Goal: Register for event/course

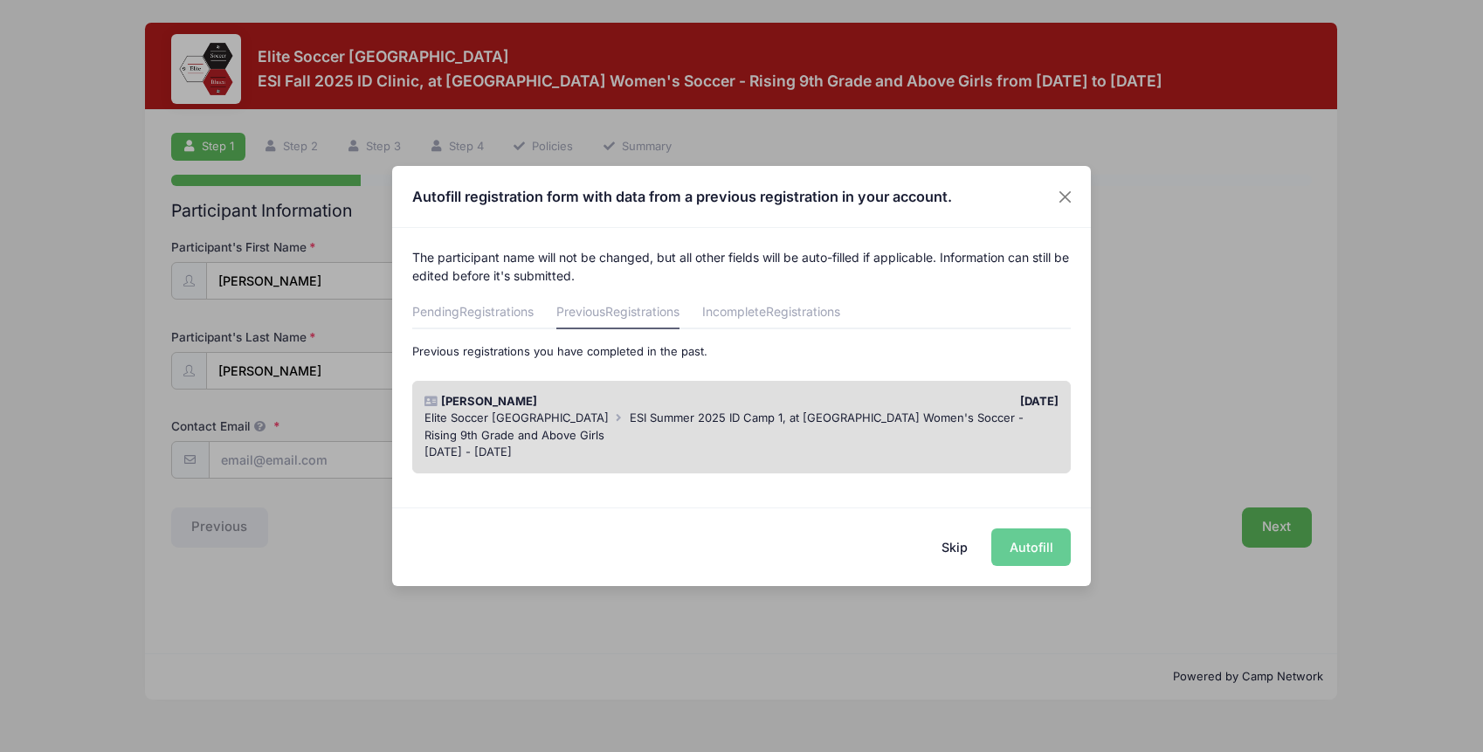
click at [907, 431] on div "Elite Soccer Ithaca ESI Summer 2025 ID Camp 1, at Cornell University Women's So…" at bounding box center [742, 427] width 635 height 34
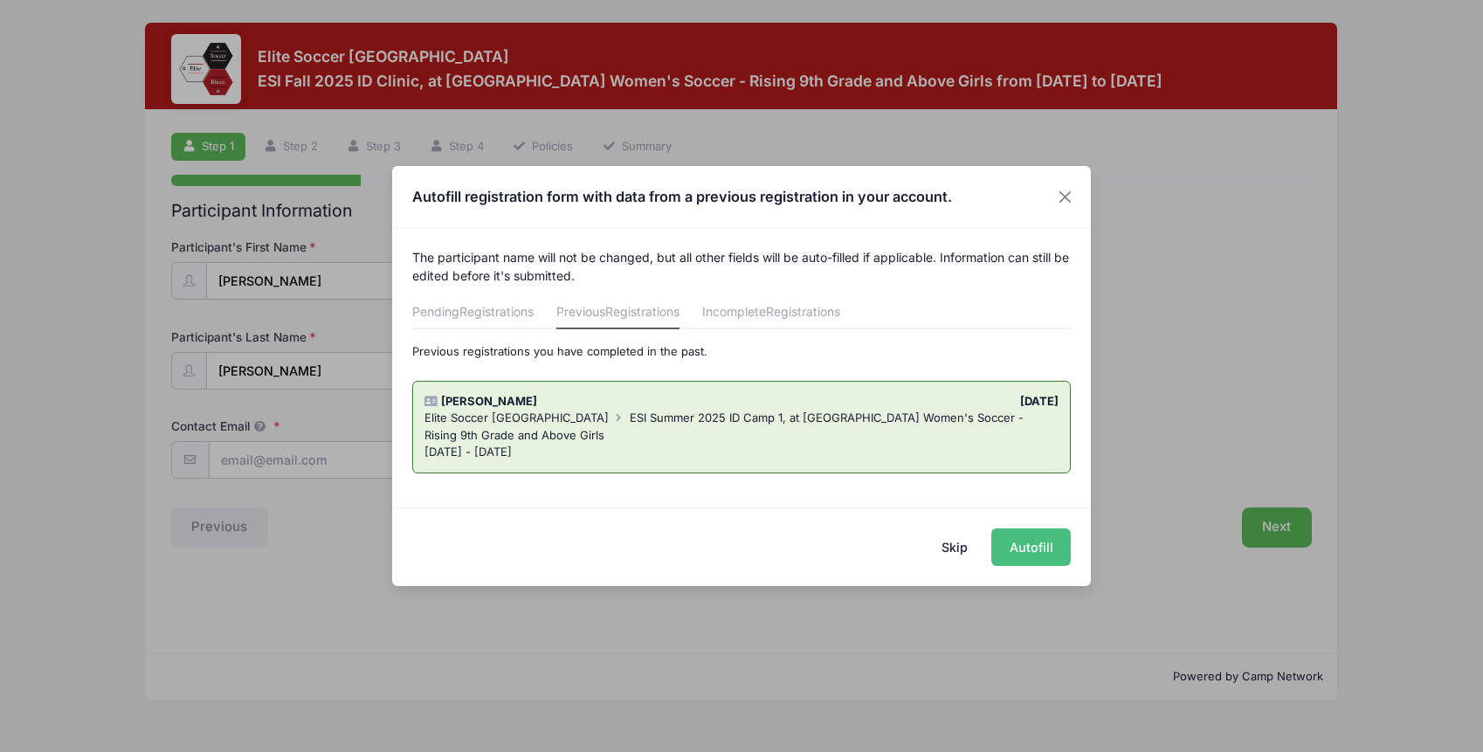
click at [1028, 550] on button "Autofill" at bounding box center [1030, 547] width 79 height 38
type input "[EMAIL_ADDRESS][DOMAIN_NAME]"
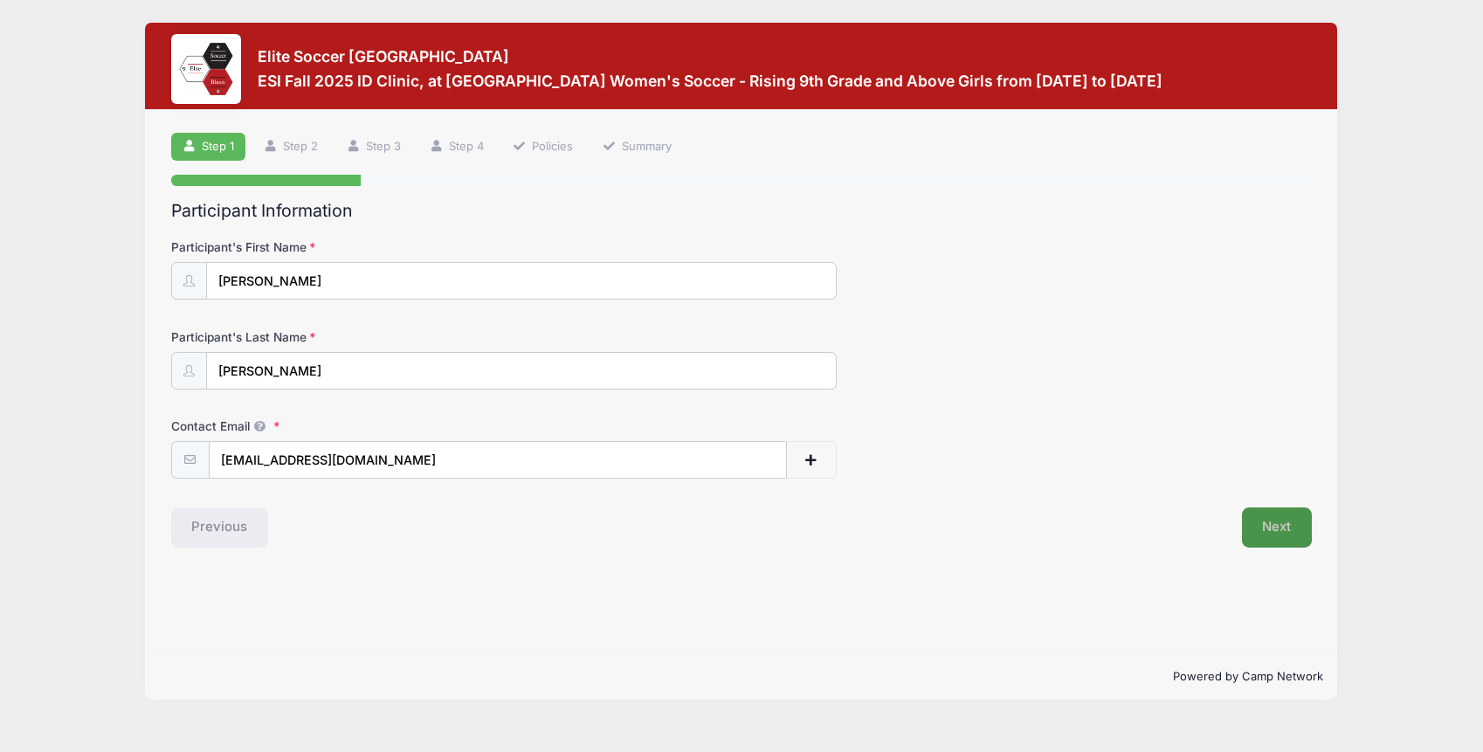
click at [1281, 531] on button "Next" at bounding box center [1277, 528] width 71 height 40
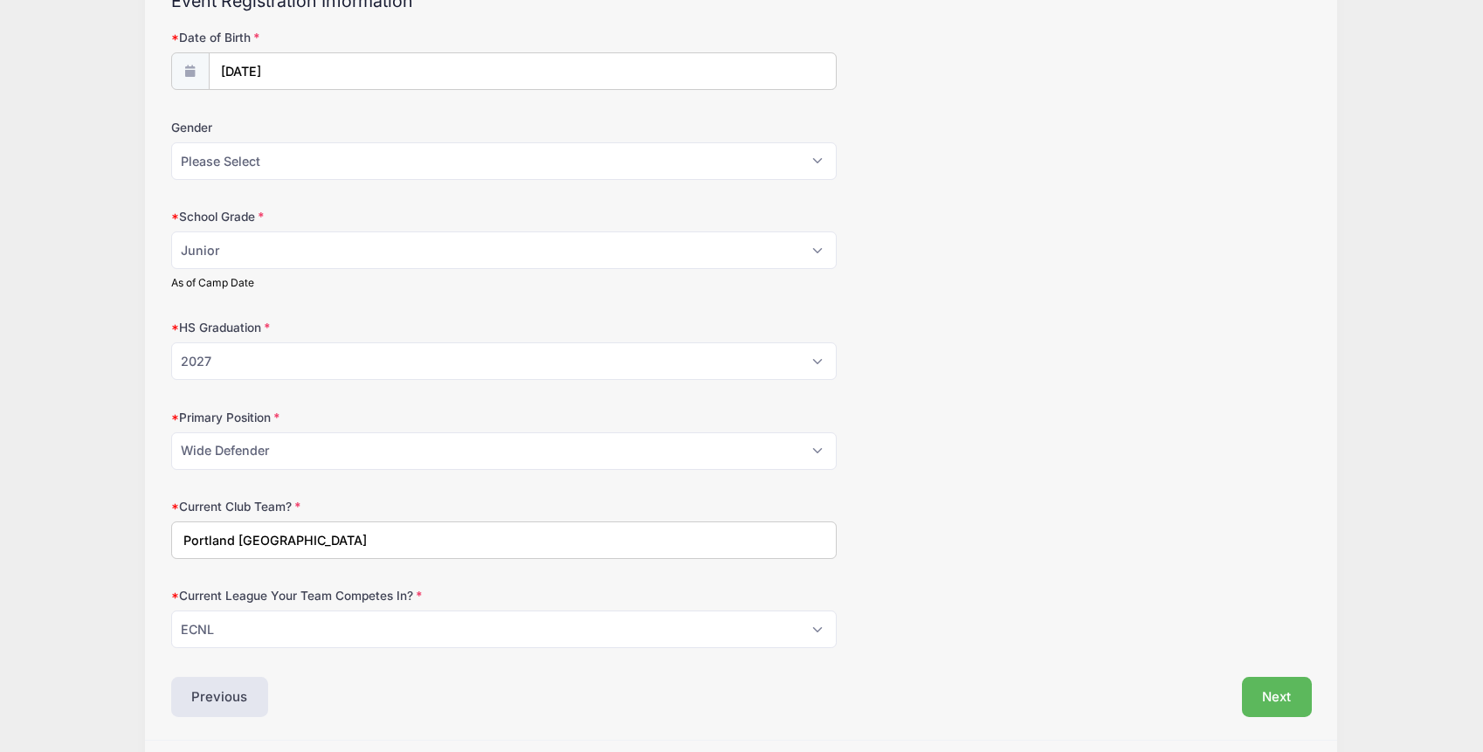
scroll to position [266, 0]
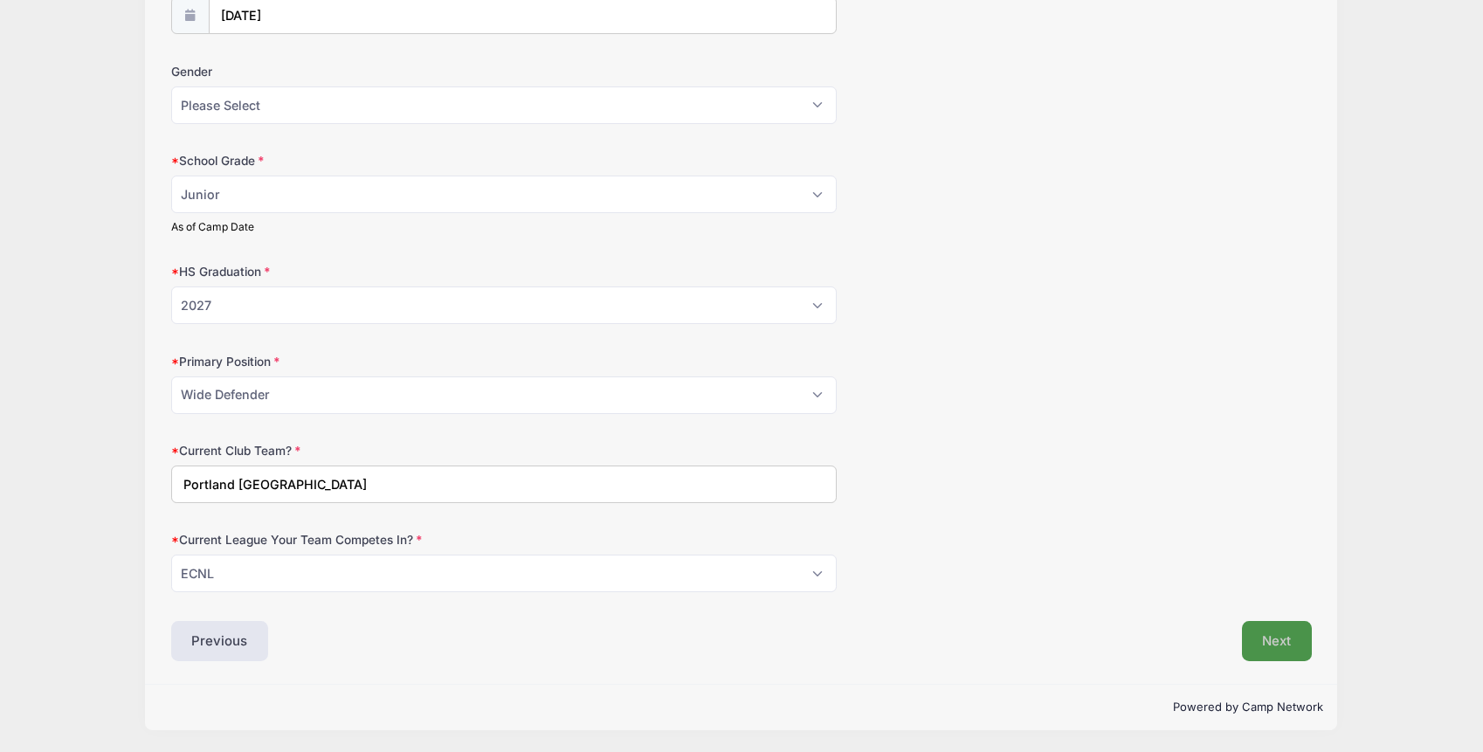
click at [1294, 632] on button "Next" at bounding box center [1277, 641] width 71 height 40
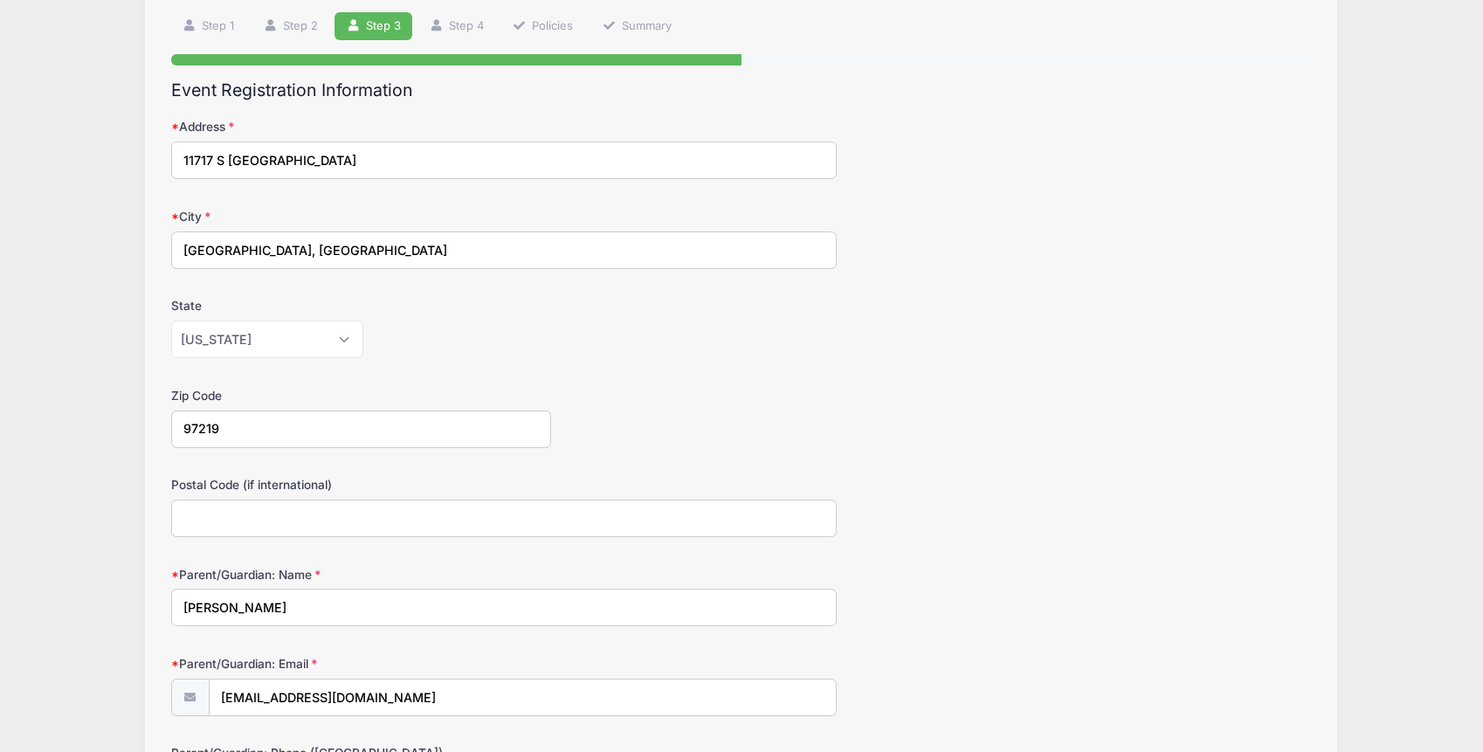
scroll to position [0, 0]
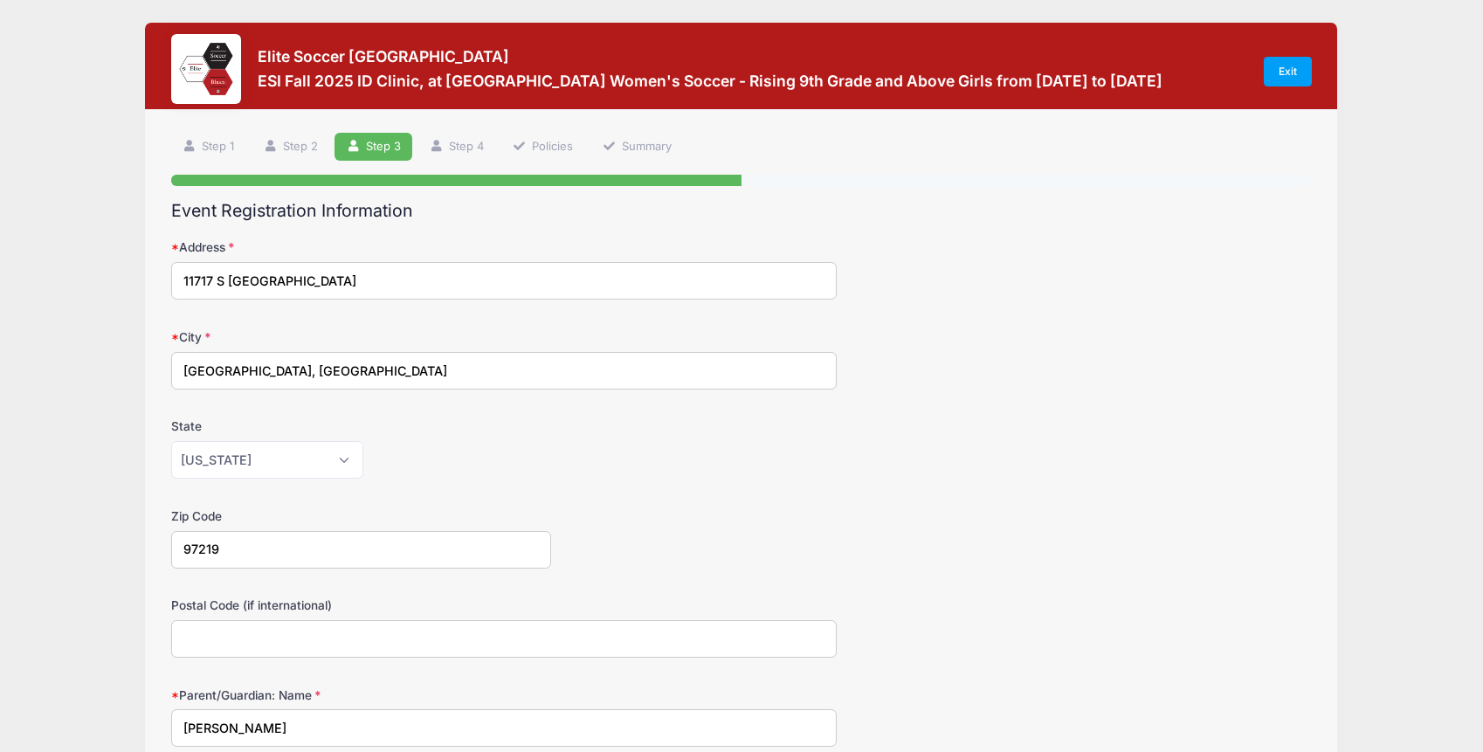
click at [346, 284] on input "11717 S Summerville" at bounding box center [504, 281] width 666 height 38
type input "11717 S Summerville Ave"
click at [194, 352] on input "Portland, OR" at bounding box center [504, 371] width 666 height 38
click at [275, 368] on input "Portland, OR" at bounding box center [504, 371] width 666 height 38
type input "Portland"
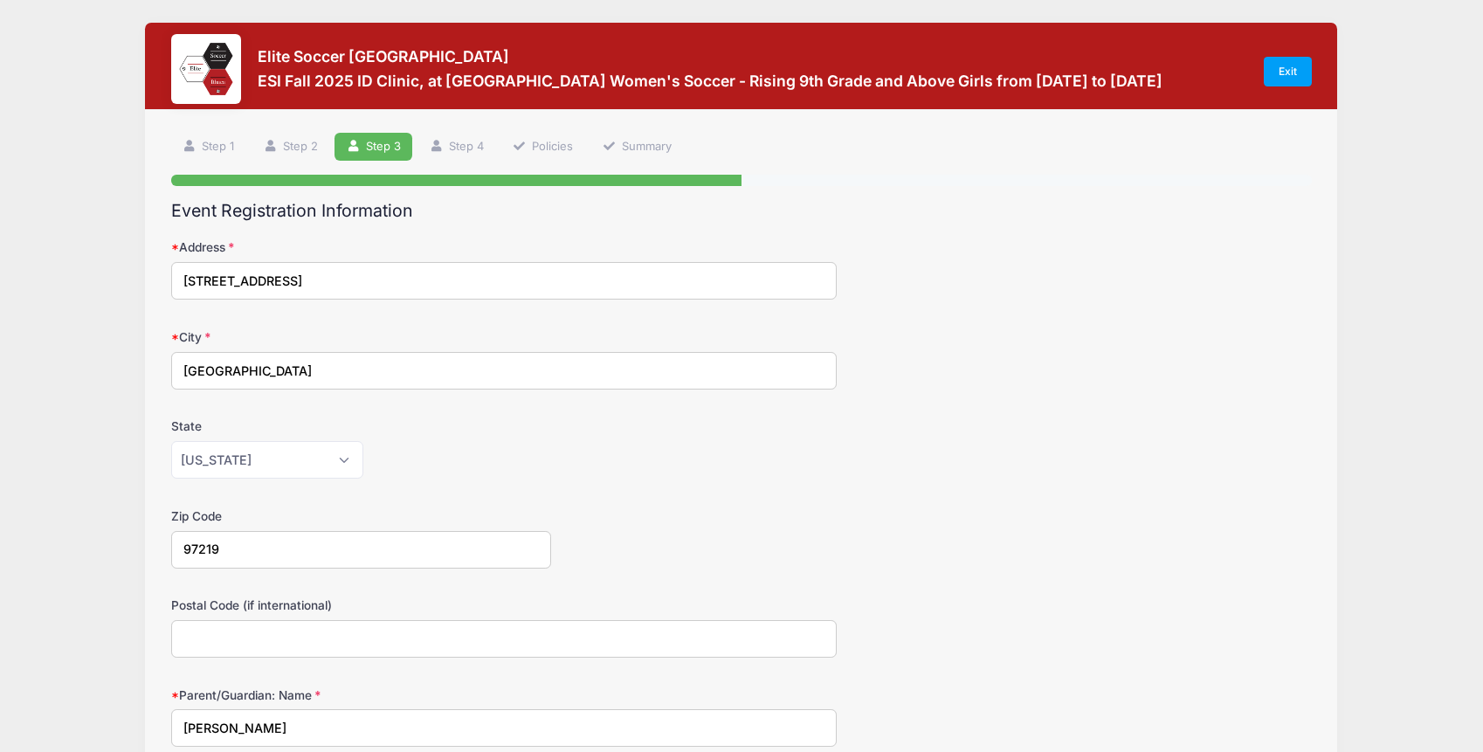
click at [446, 461] on div "Alabama Alaska American Samoa Arizona Arkansas Armed Forces Africa Armed Forces…" at bounding box center [504, 460] width 666 height 38
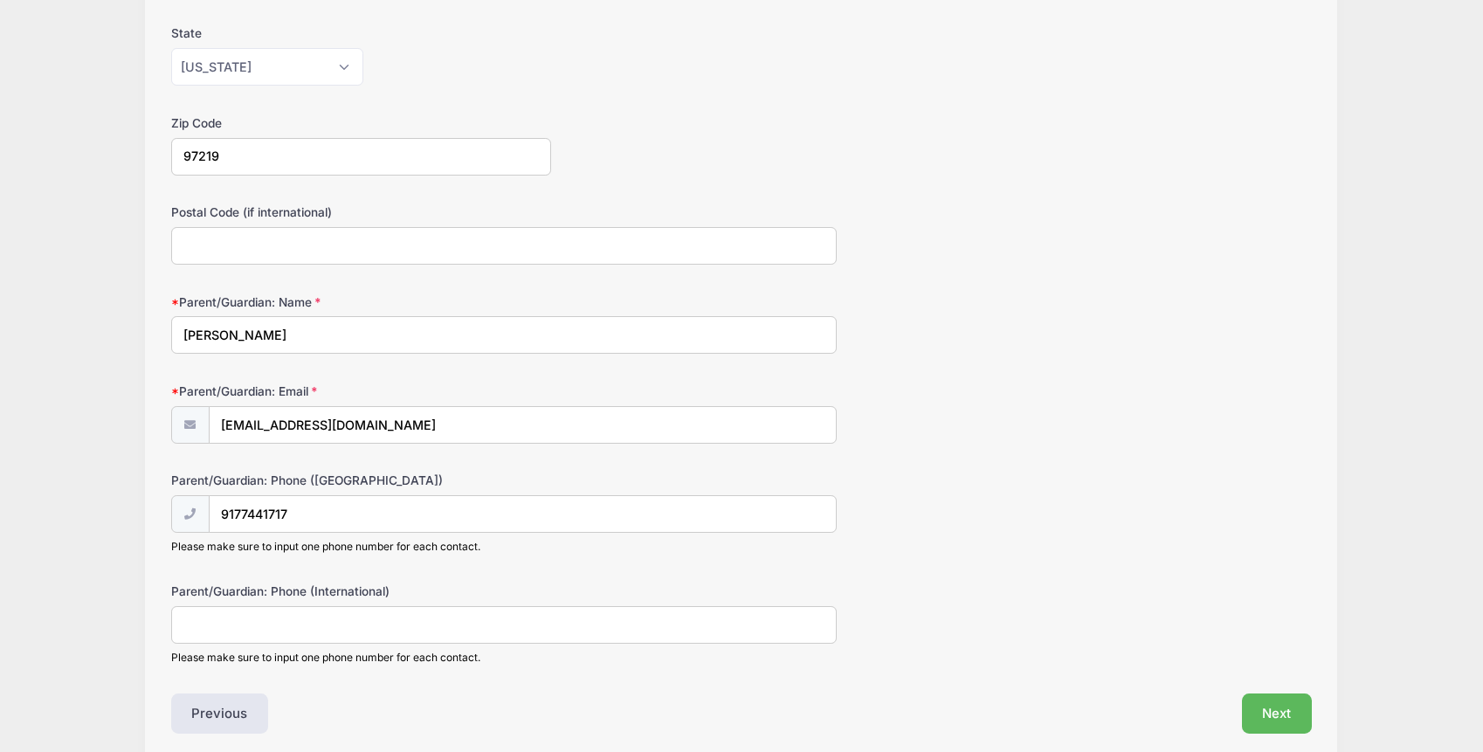
scroll to position [466, 0]
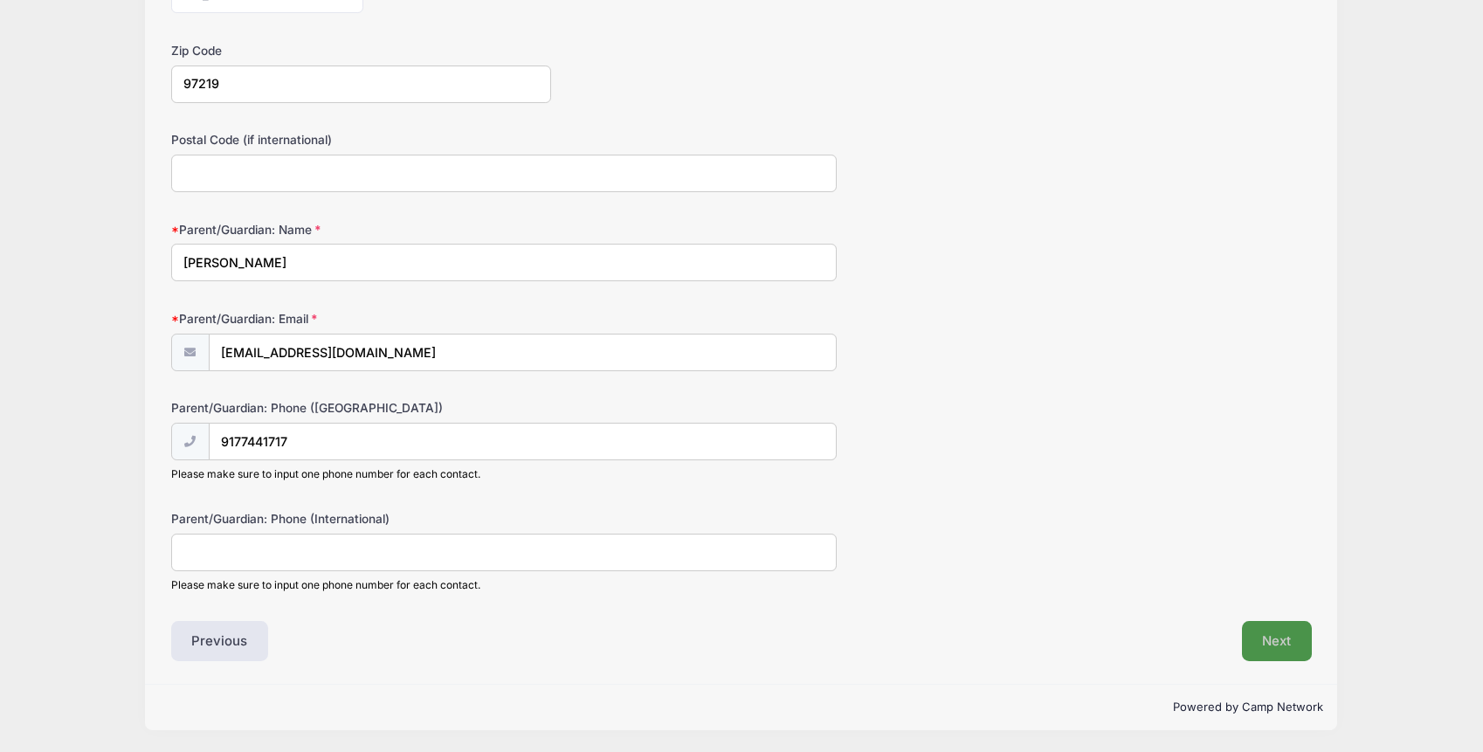
click at [1278, 632] on button "Next" at bounding box center [1277, 641] width 71 height 40
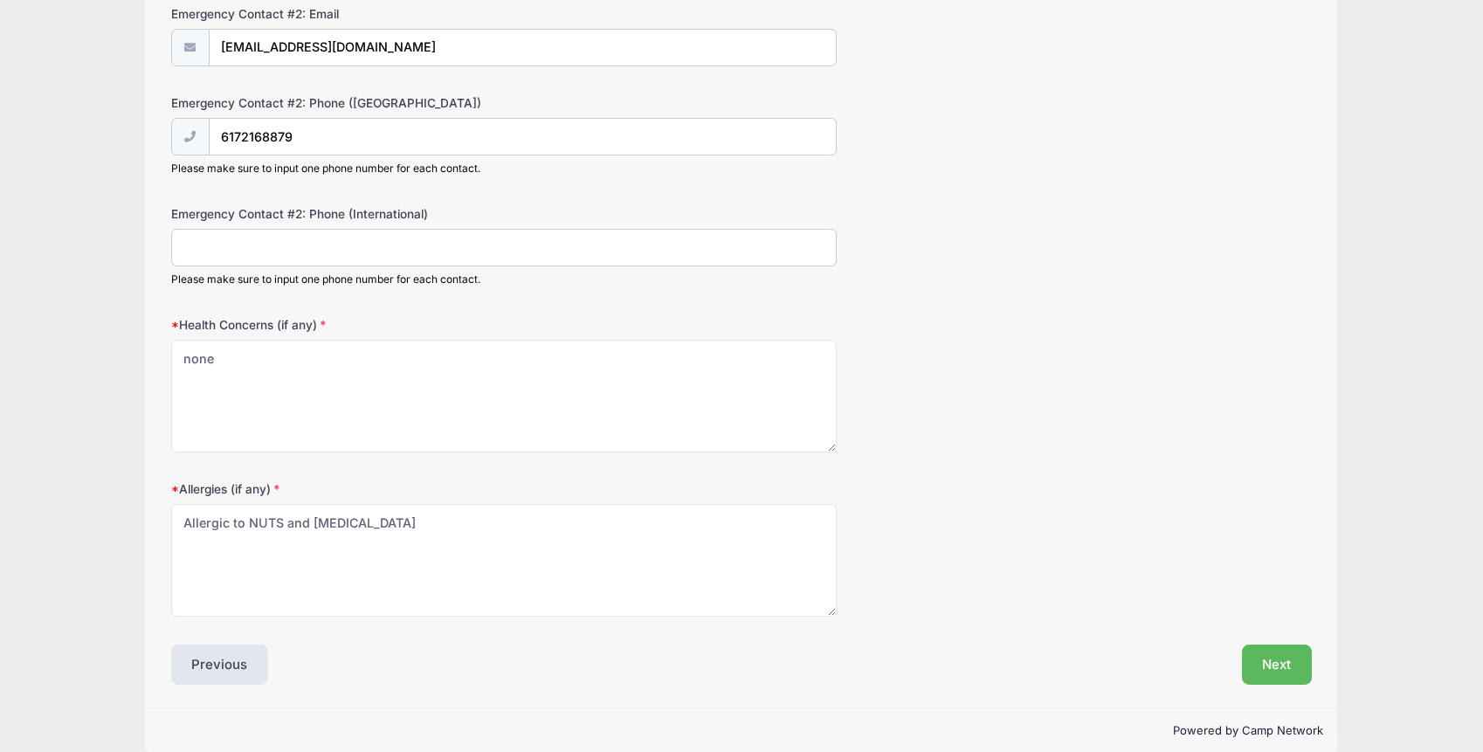
scroll to position [748, 0]
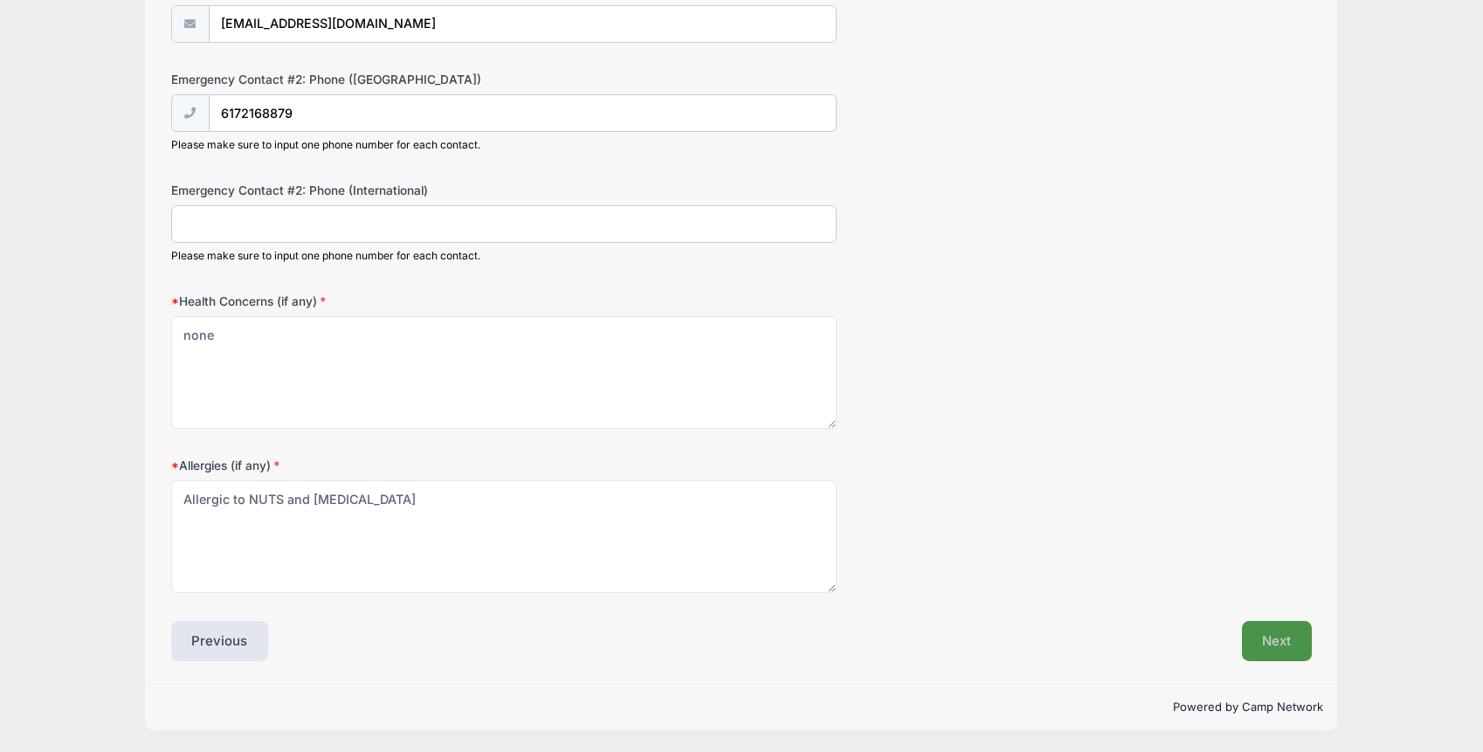
click at [1281, 640] on button "Next" at bounding box center [1277, 641] width 71 height 40
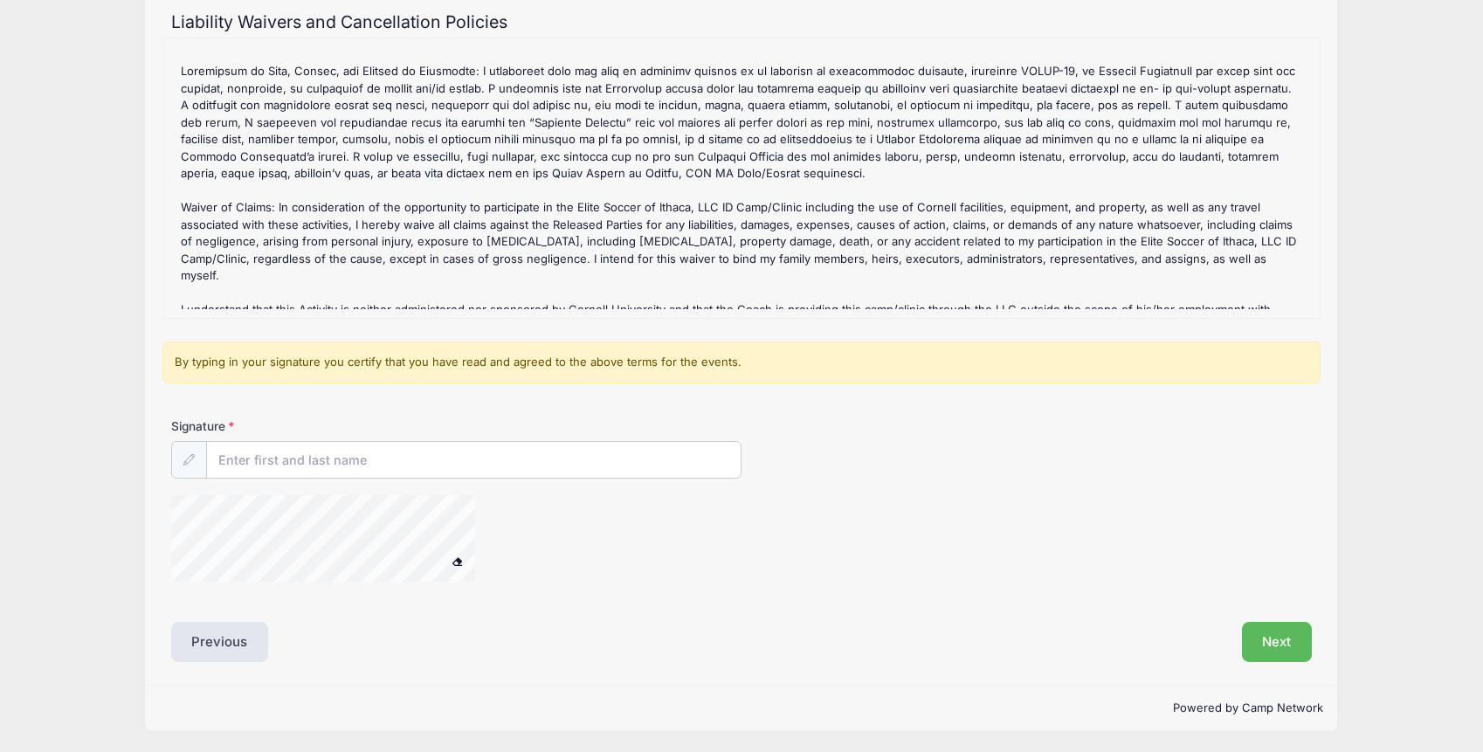
scroll to position [402, 0]
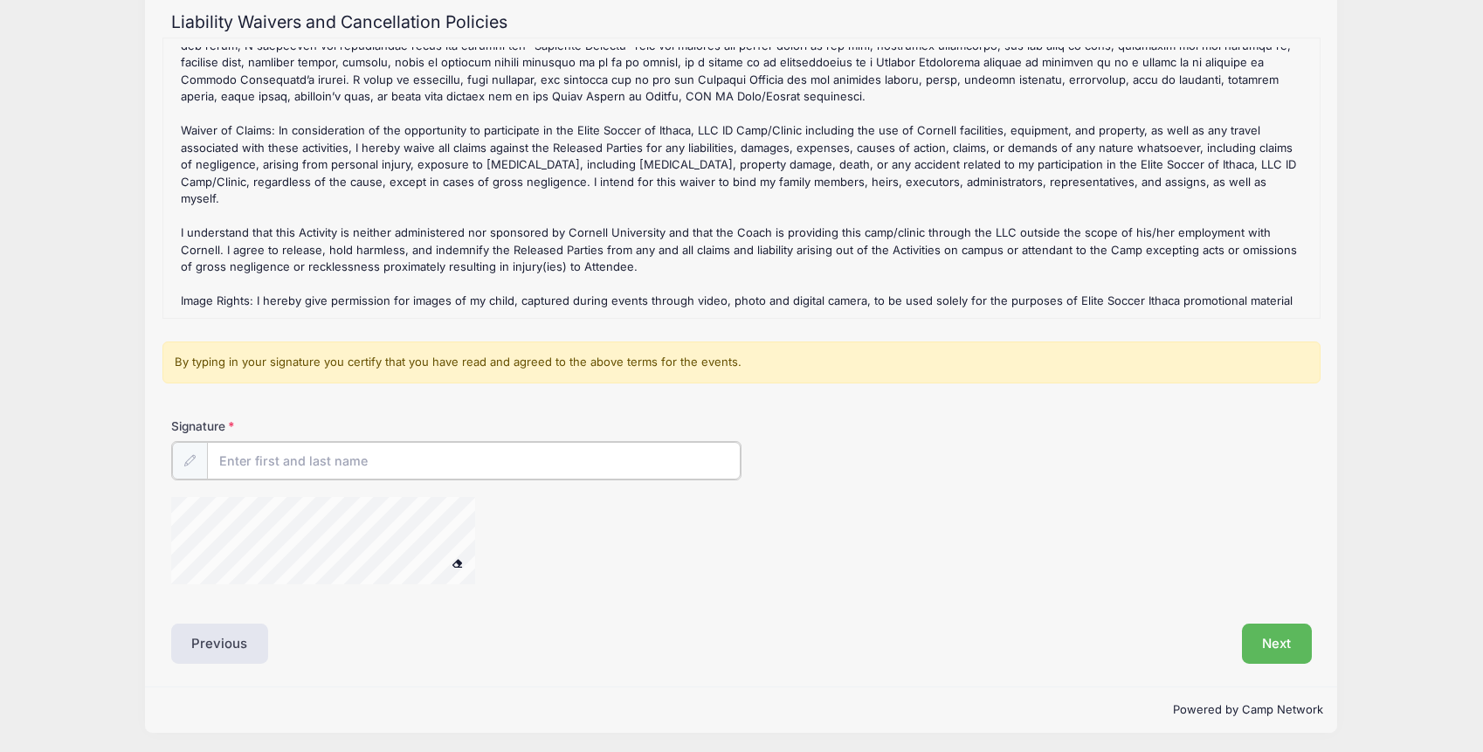
click at [298, 458] on input "Signature" at bounding box center [474, 461] width 534 height 38
type input "Heather Paulson"
click at [1286, 645] on button "Next" at bounding box center [1277, 642] width 71 height 40
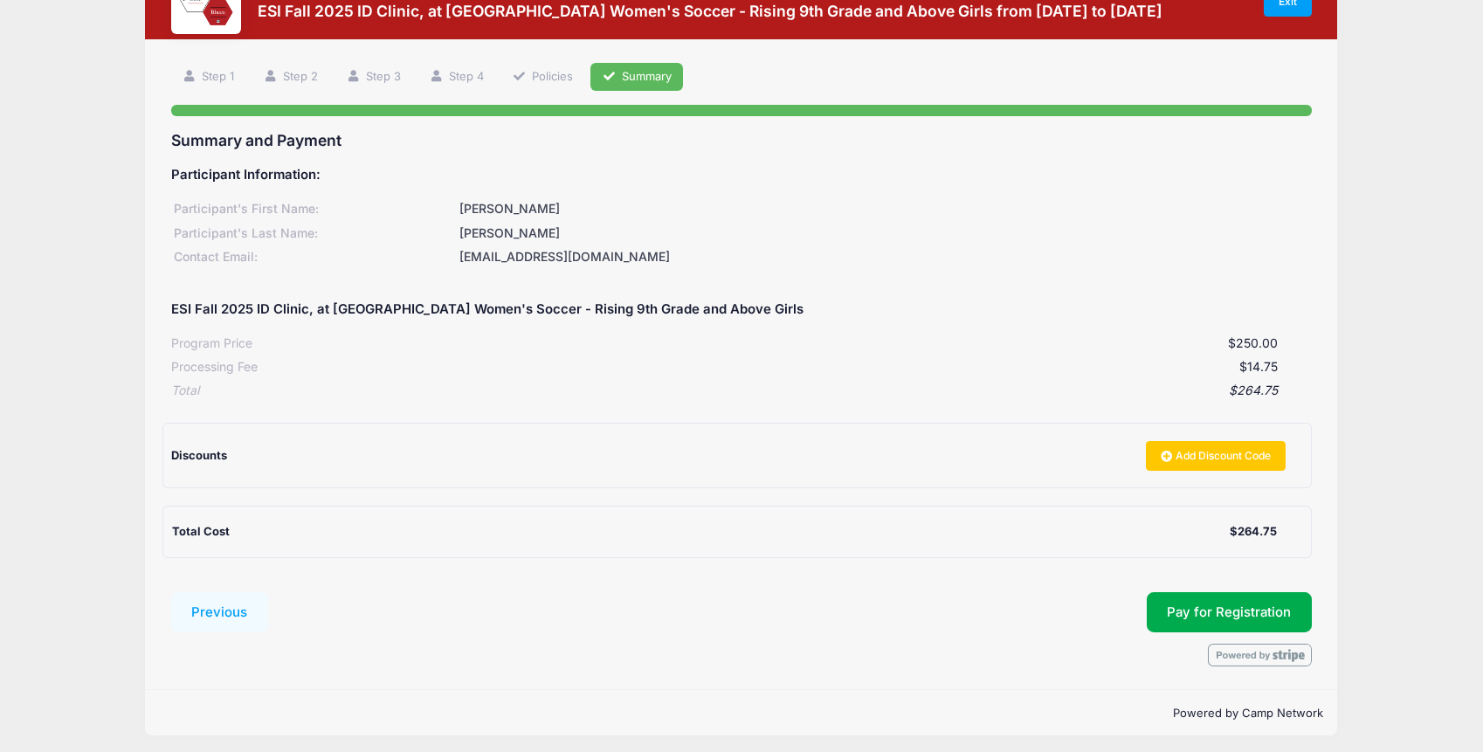
scroll to position [0, 0]
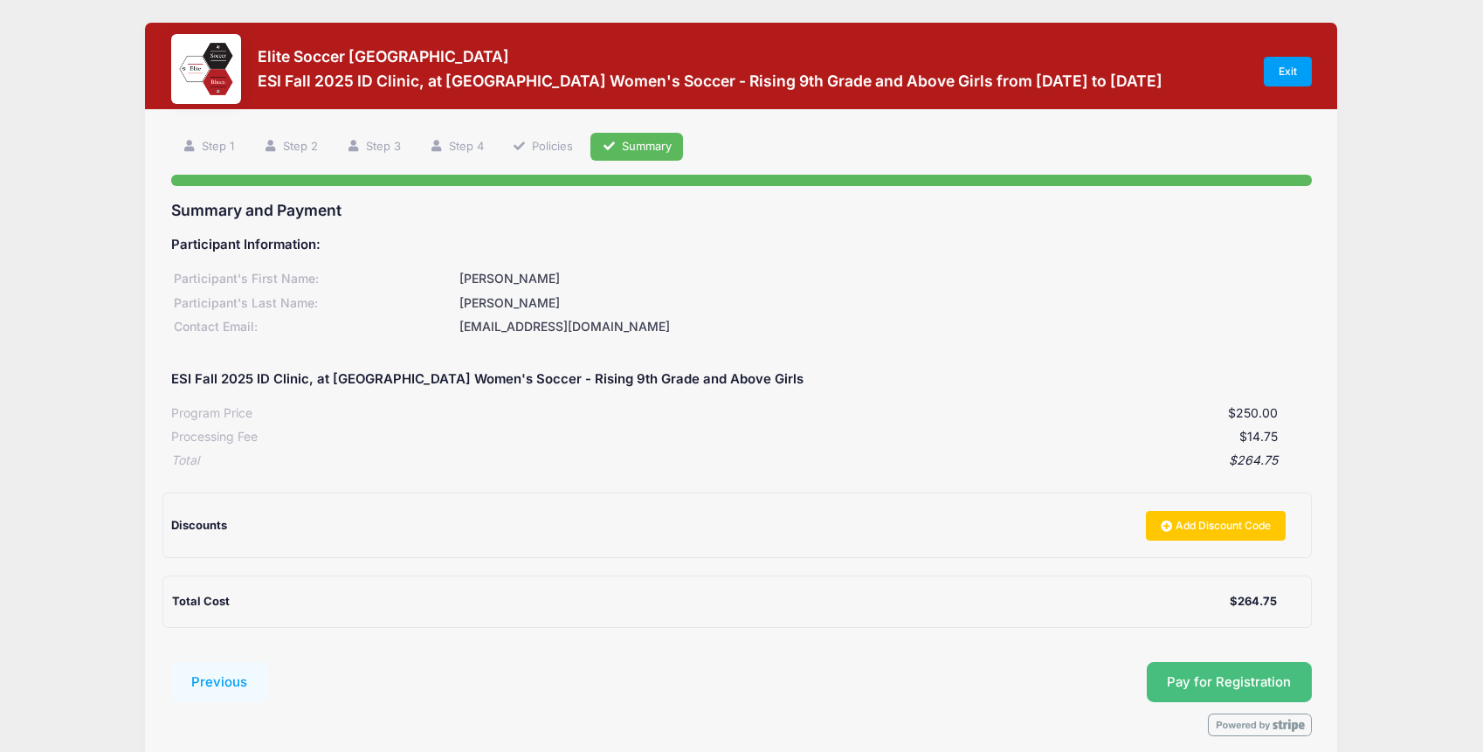
click at [1183, 682] on span "Pay for Registration" at bounding box center [1229, 682] width 124 height 16
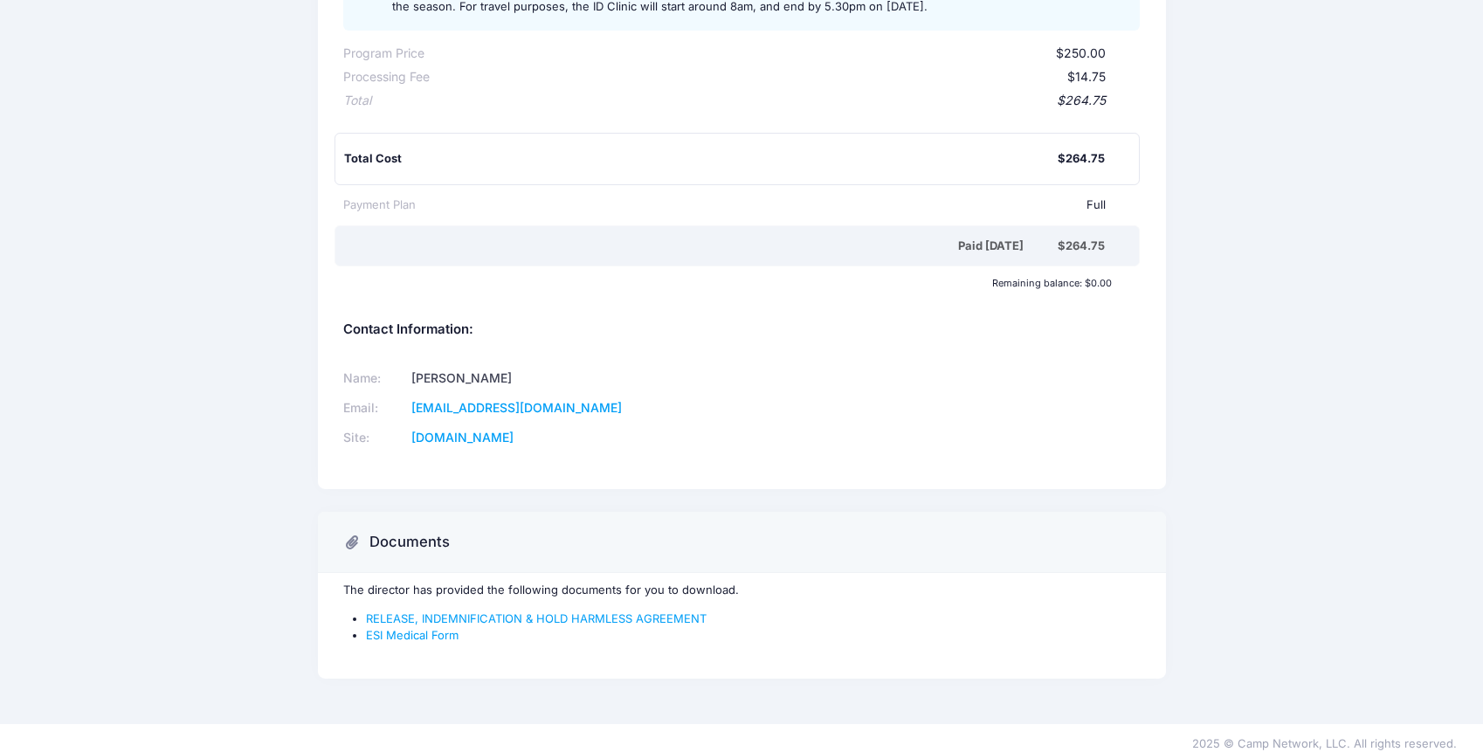
scroll to position [341, 0]
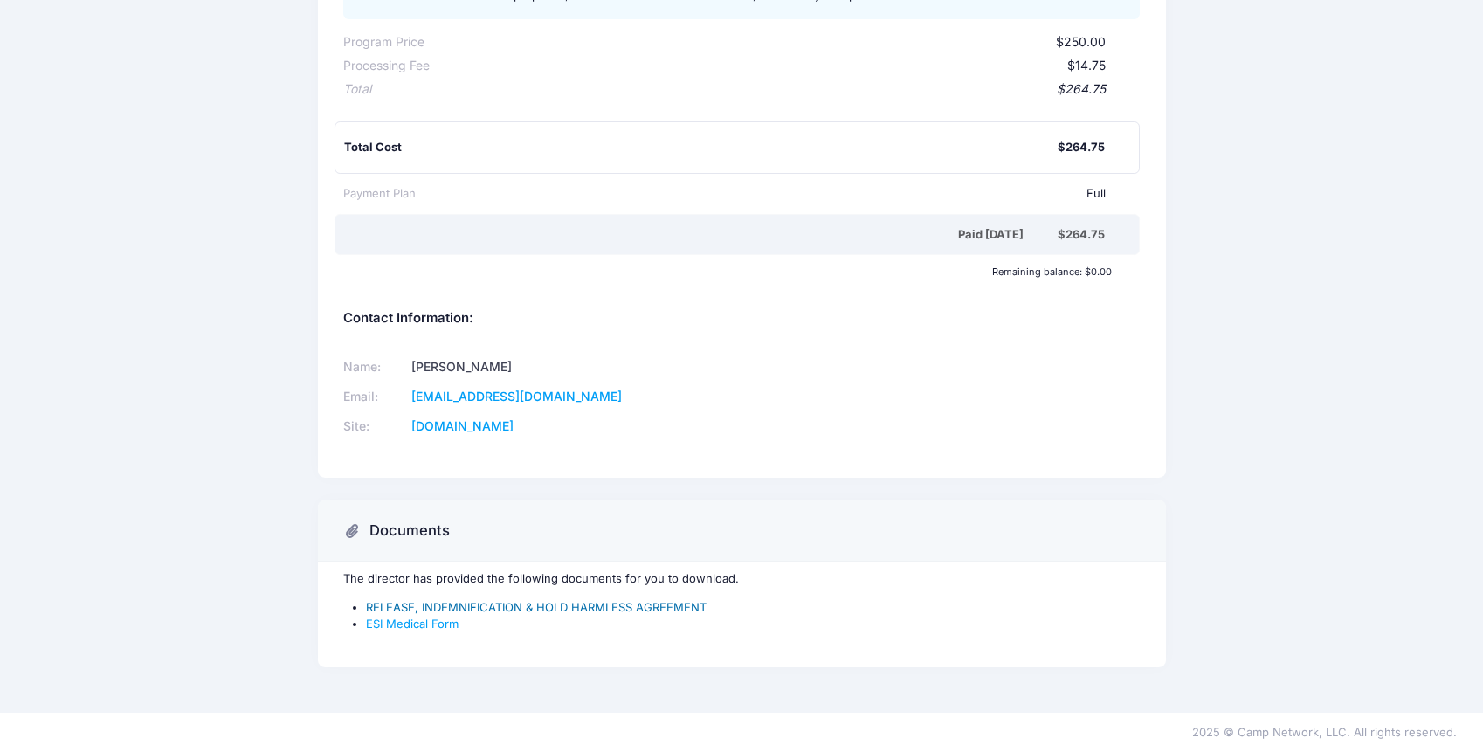
click at [657, 603] on link "RELEASE, INDEMNIFICATION & HOLD HARMLESS AGREEMENT" at bounding box center [536, 607] width 341 height 14
click at [415, 625] on link "ESI Medical Form" at bounding box center [412, 624] width 93 height 14
